Goal: Task Accomplishment & Management: Use online tool/utility

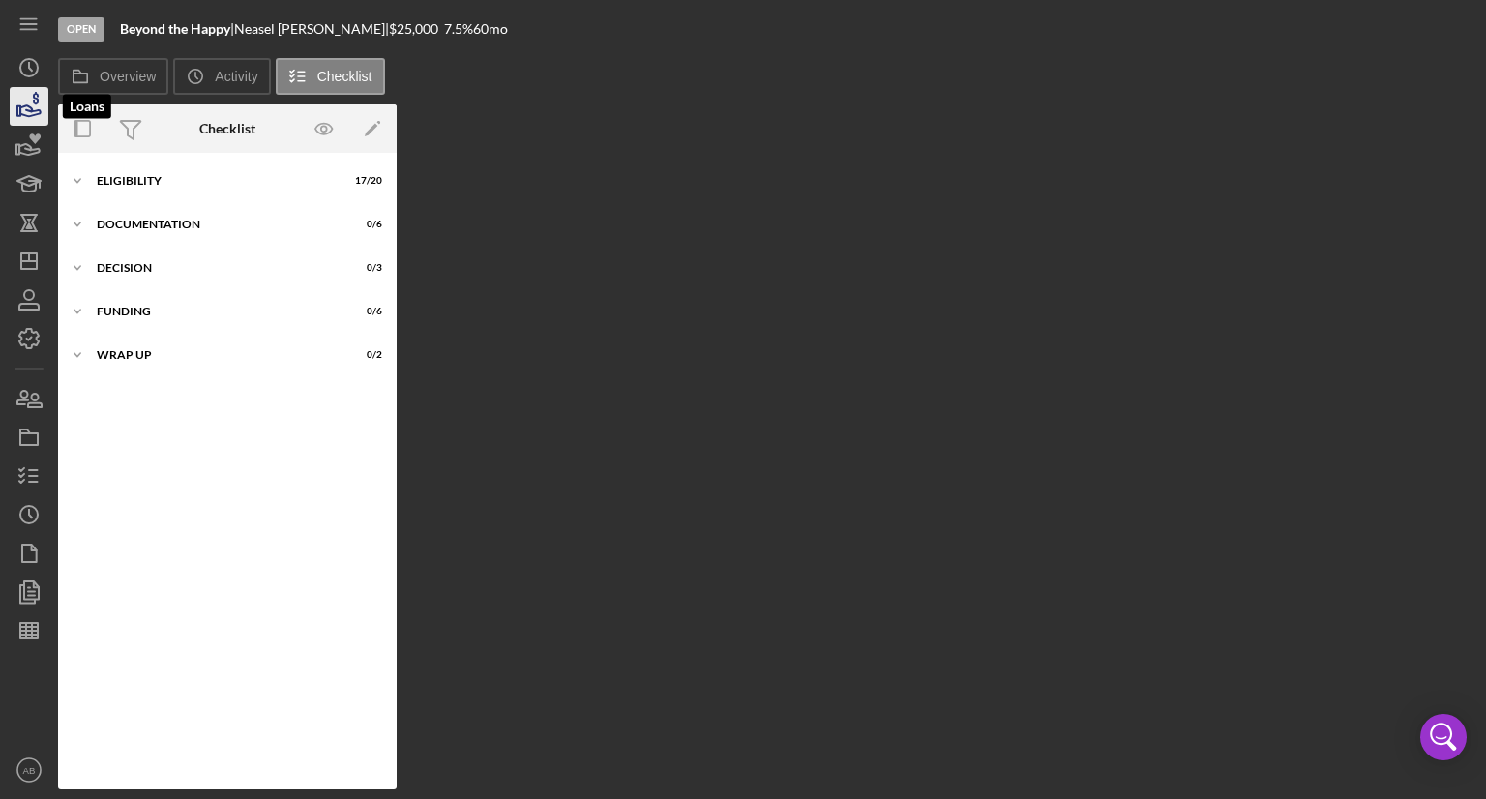
click at [24, 103] on icon "button" at bounding box center [29, 106] width 48 height 48
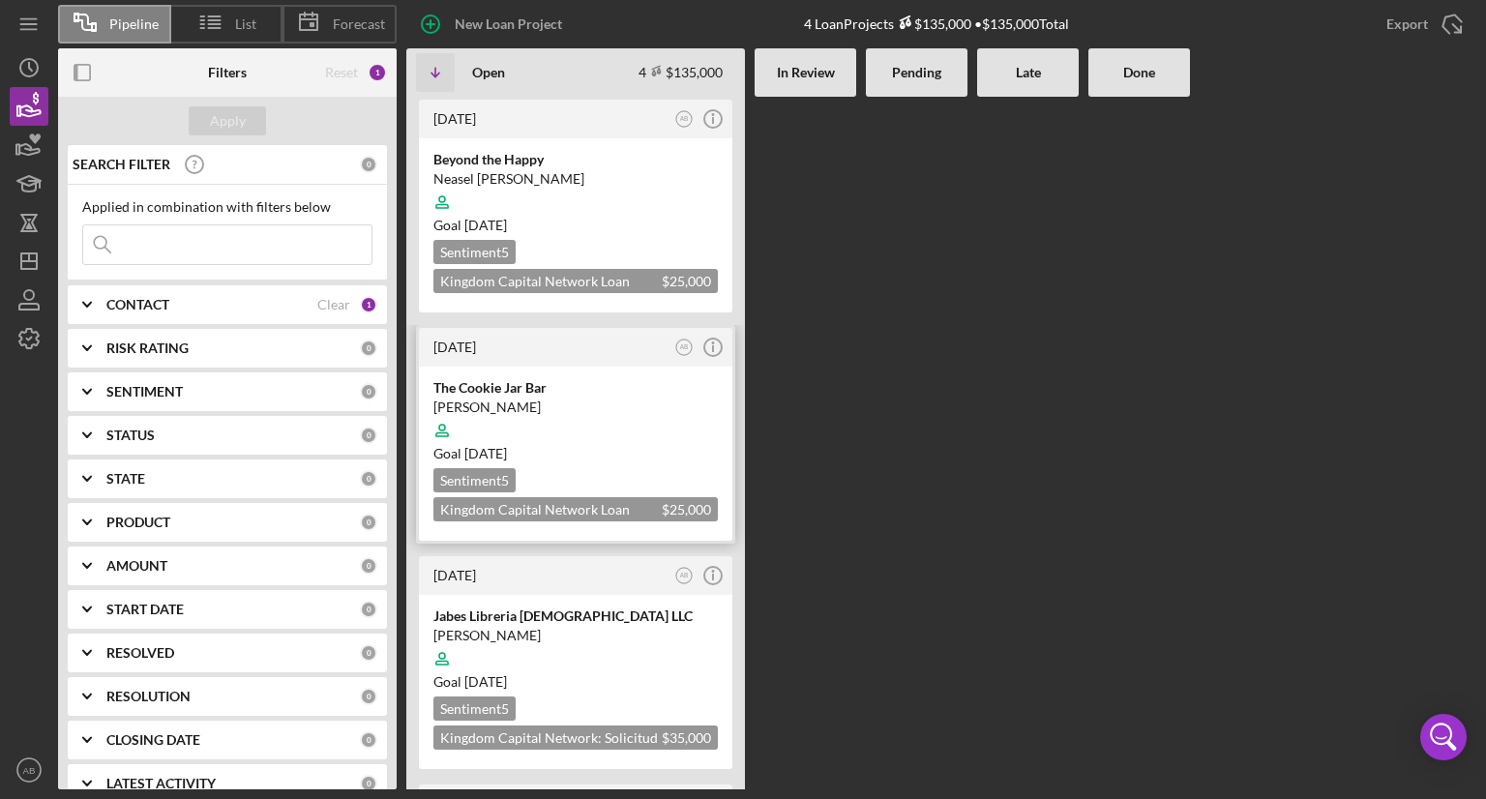
click at [572, 391] on div "The Cookie Jar Bar" at bounding box center [575, 387] width 284 height 19
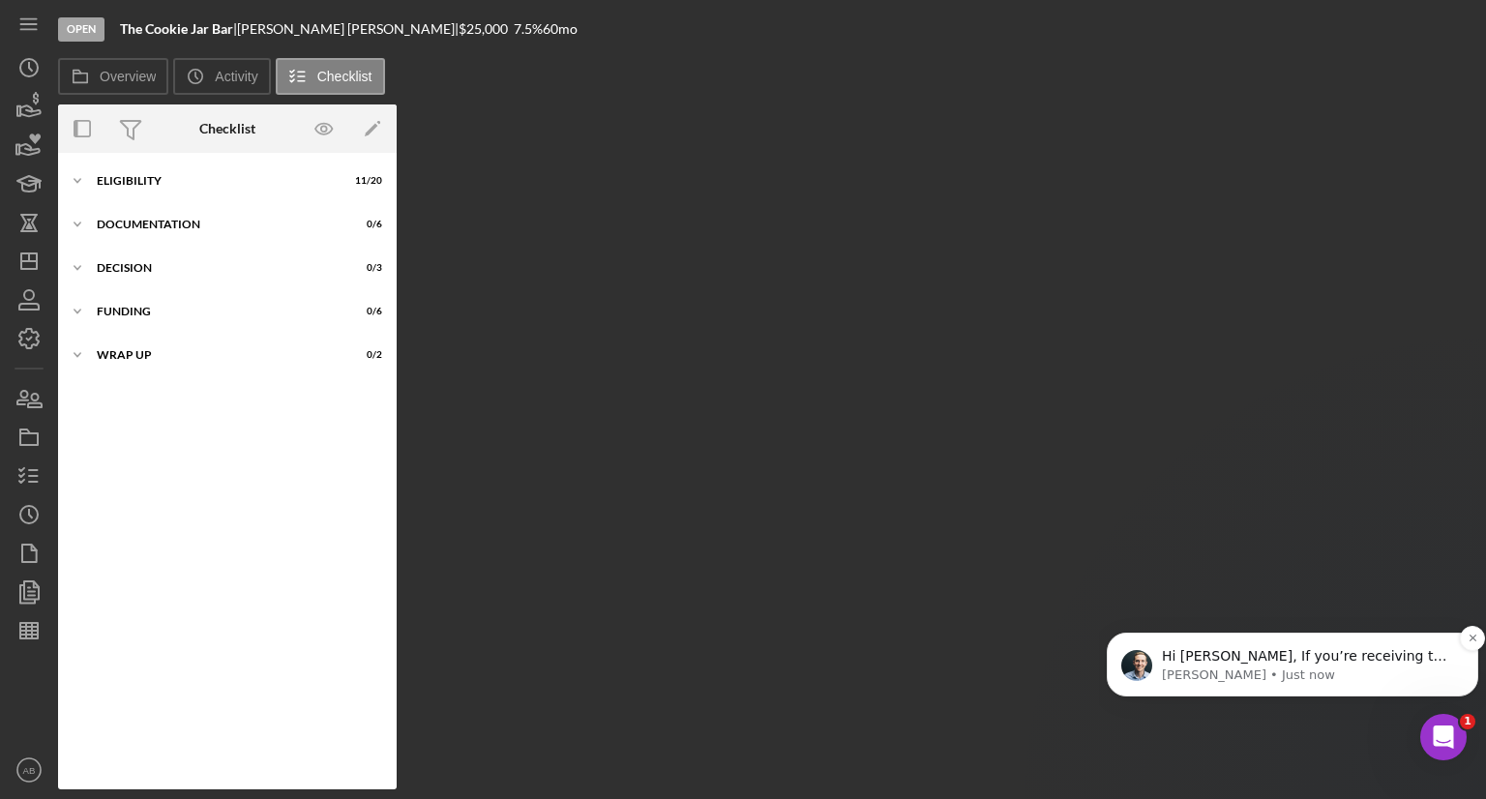
click at [1398, 678] on p "[PERSON_NAME] • Just now" at bounding box center [1308, 674] width 292 height 17
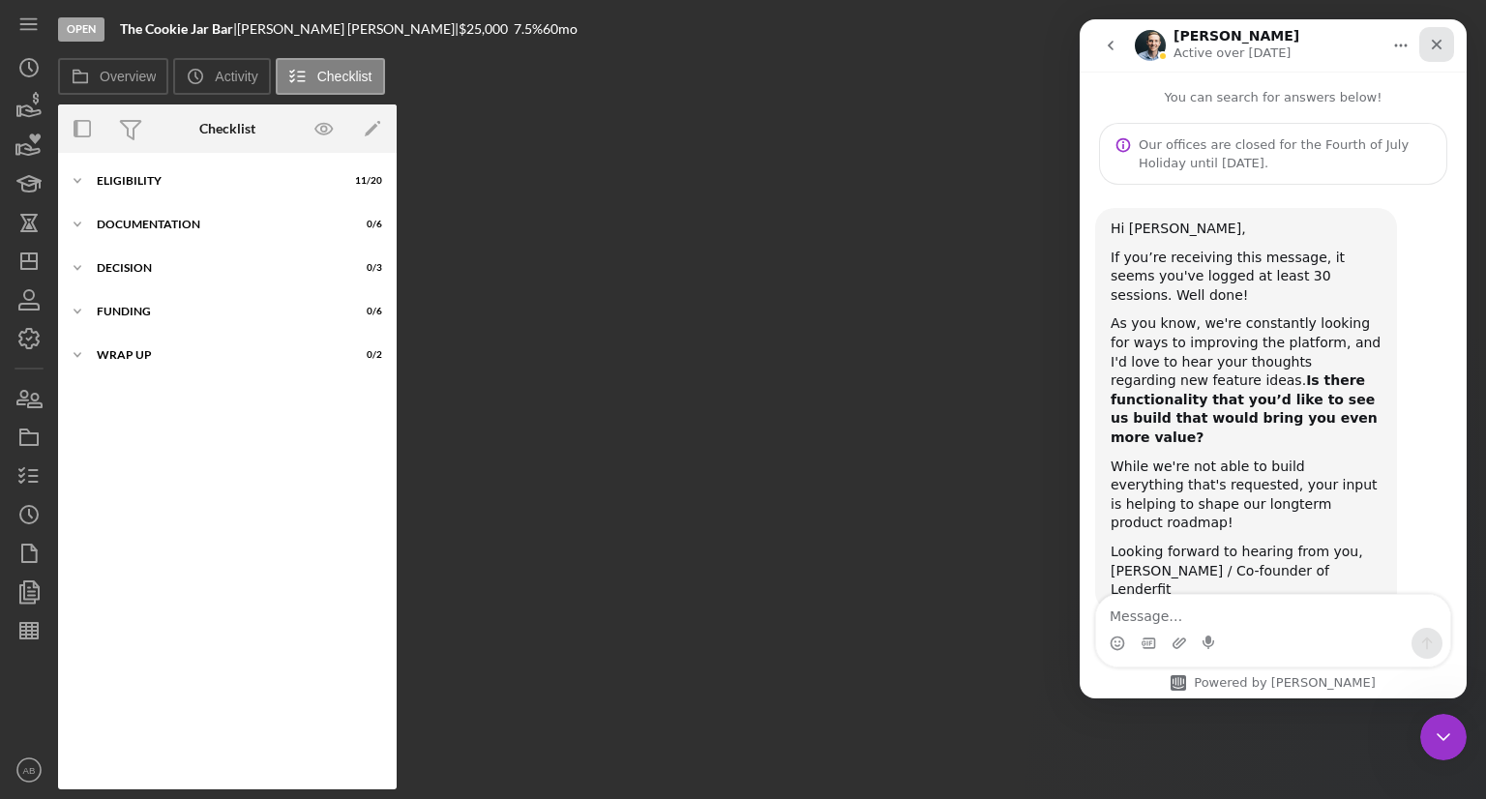
click at [1440, 43] on icon "Close" at bounding box center [1436, 44] width 15 height 15
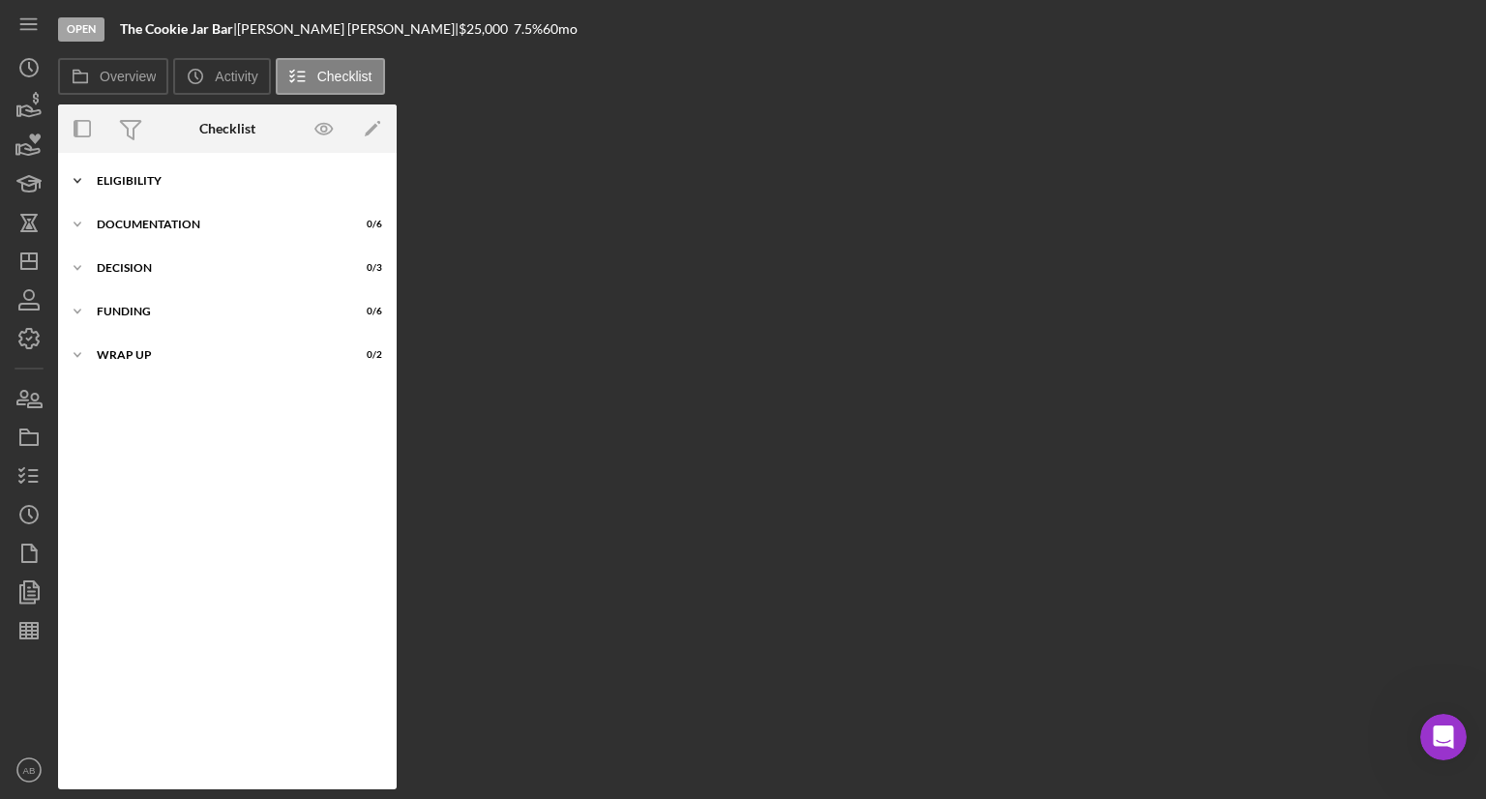
click at [127, 187] on div "Icon/Expander ELIGIBILITY 11 / 20" at bounding box center [227, 181] width 339 height 39
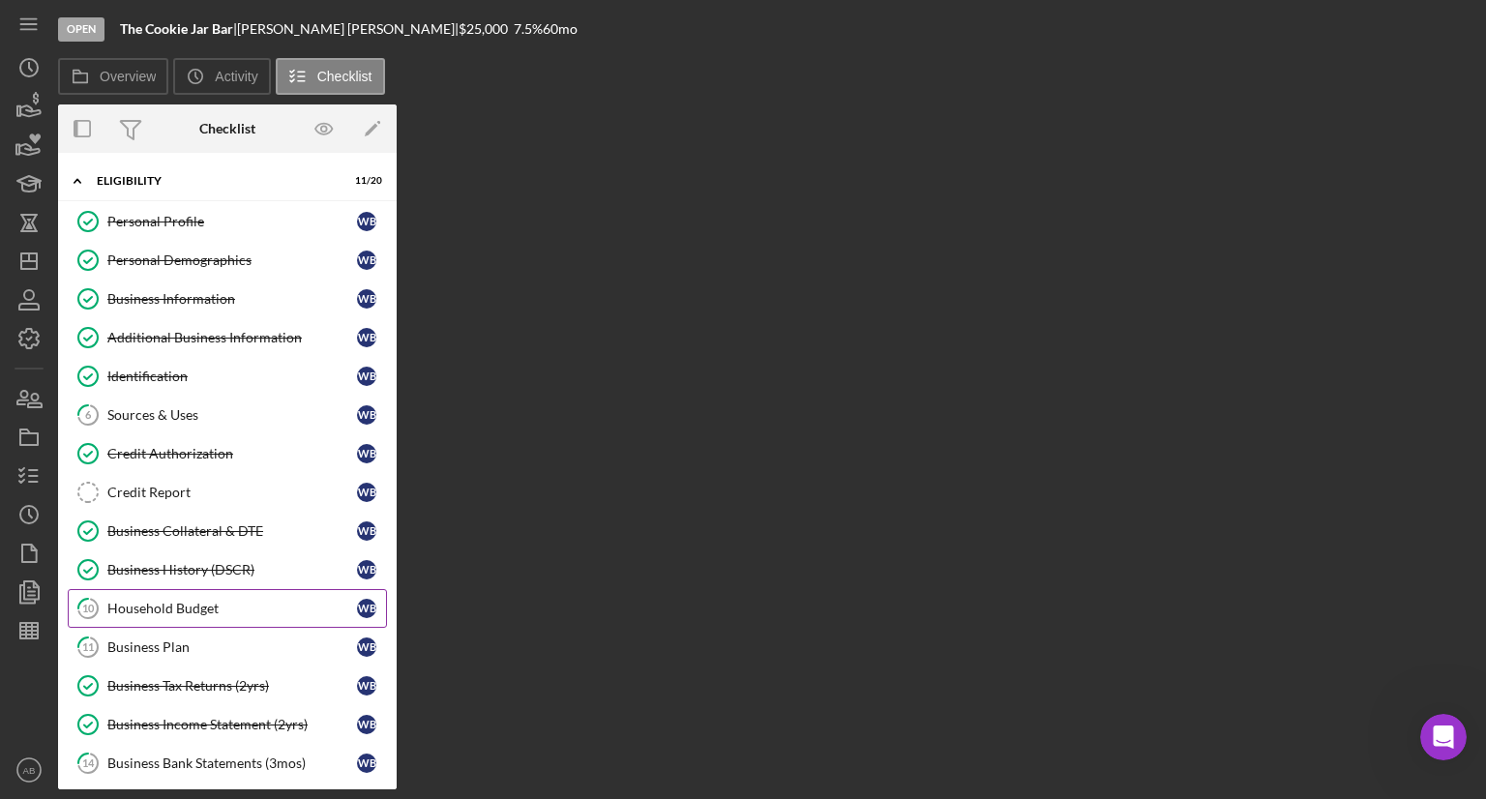
click at [193, 607] on div "Household Budget" at bounding box center [232, 608] width 250 height 15
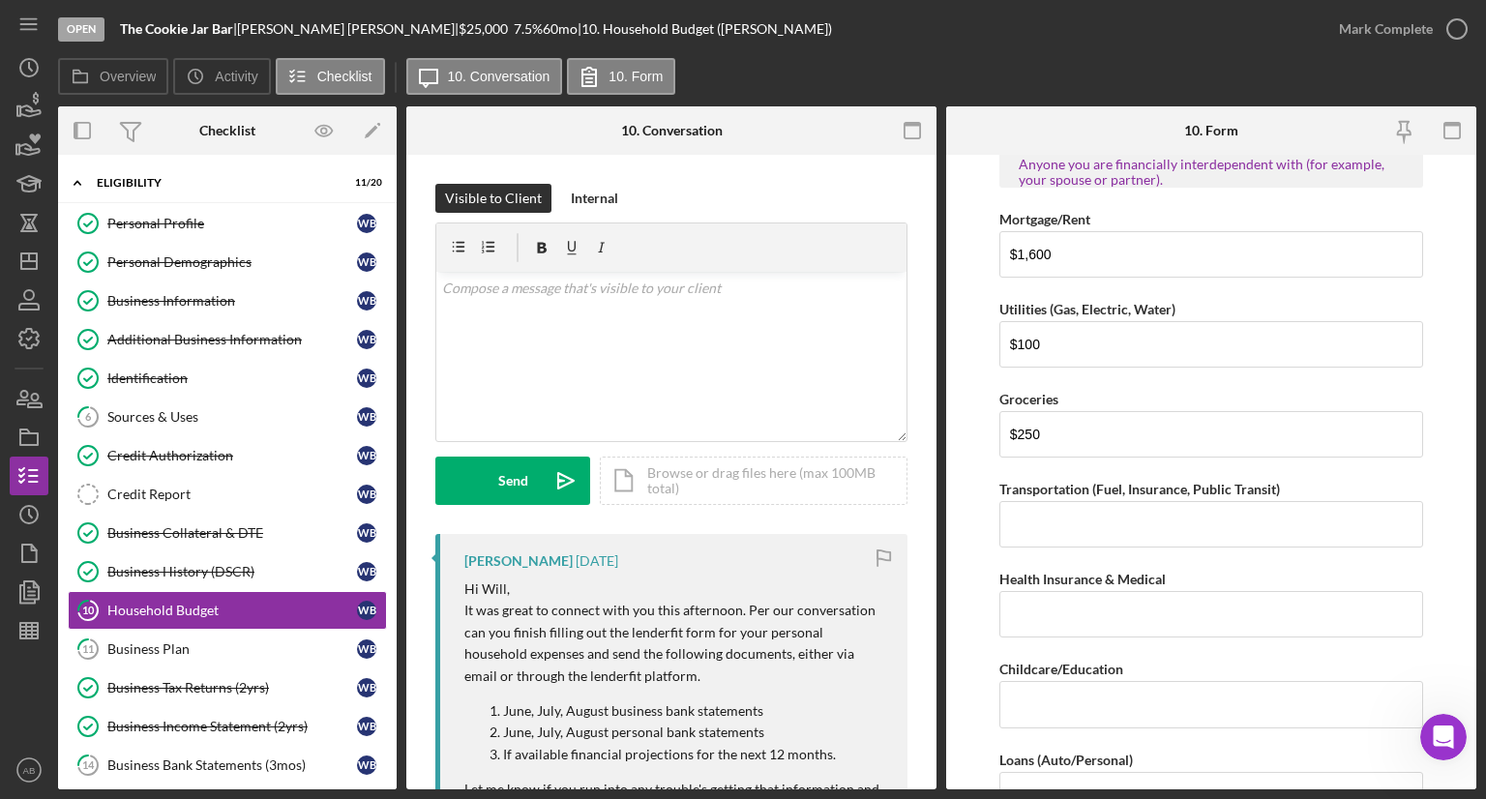
scroll to position [2128, 0]
